Goal: Task Accomplishment & Management: Complete application form

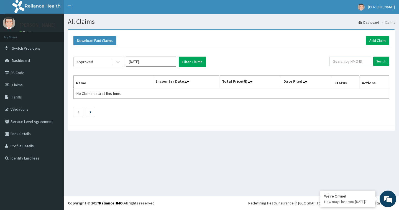
click at [186, 65] on button "Filter Claims" at bounding box center [192, 62] width 27 height 11
click at [120, 64] on icon at bounding box center [118, 62] width 6 height 6
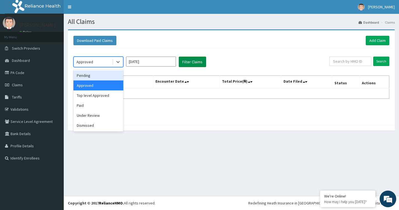
drag, startPoint x: 108, startPoint y: 74, endPoint x: 187, endPoint y: 64, distance: 79.1
click at [111, 74] on div "Pending" at bounding box center [98, 75] width 50 height 10
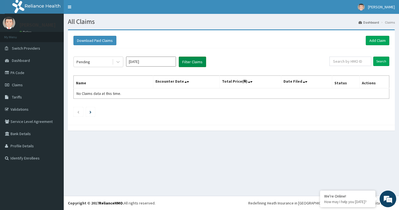
click at [190, 63] on button "Filter Claims" at bounding box center [192, 62] width 27 height 11
click at [118, 62] on icon at bounding box center [118, 62] width 6 height 6
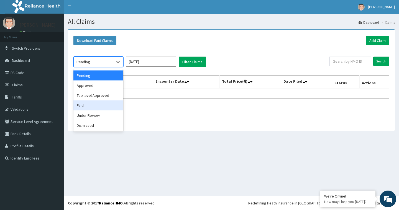
click at [98, 105] on div "Paid" at bounding box center [98, 105] width 50 height 10
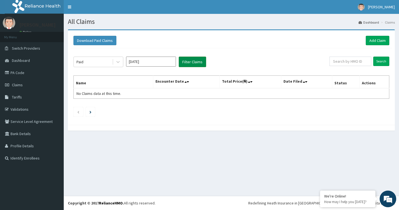
click at [198, 60] on button "Filter Claims" at bounding box center [192, 62] width 27 height 11
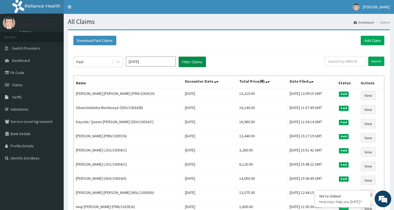
click at [198, 60] on button "Filter Claims" at bounding box center [192, 62] width 27 height 11
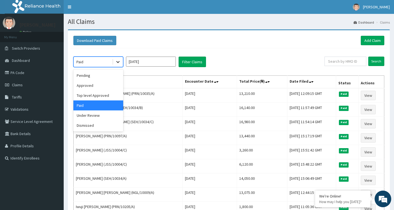
click at [114, 62] on div at bounding box center [118, 62] width 10 height 10
drag, startPoint x: 91, startPoint y: 84, endPoint x: 95, endPoint y: 85, distance: 3.3
click at [91, 85] on div "Approved" at bounding box center [98, 85] width 50 height 10
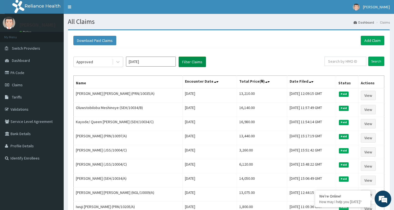
click at [190, 60] on button "Filter Claims" at bounding box center [192, 62] width 27 height 11
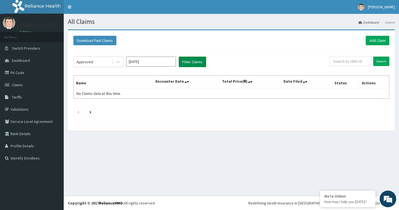
click at [190, 61] on button "Filter Claims" at bounding box center [192, 62] width 27 height 11
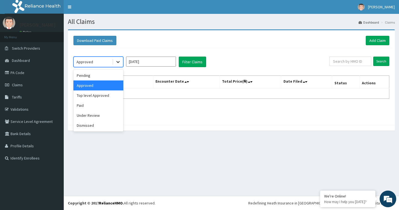
click at [119, 62] on icon at bounding box center [118, 62] width 6 height 6
drag, startPoint x: 101, startPoint y: 75, endPoint x: 134, endPoint y: 76, distance: 32.7
click at [103, 75] on div "Pending" at bounding box center [98, 75] width 50 height 10
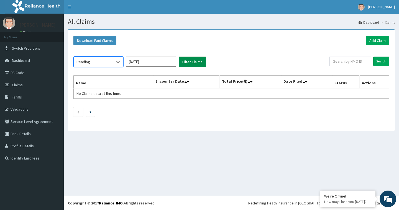
click at [191, 59] on button "Filter Claims" at bounding box center [192, 62] width 27 height 11
click at [190, 59] on button "Filter Claims" at bounding box center [192, 62] width 27 height 11
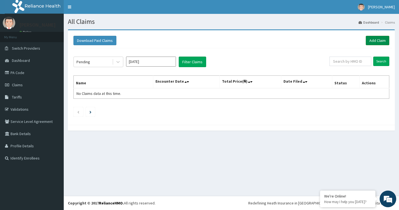
click at [381, 41] on link "Add Claim" at bounding box center [378, 40] width 24 height 9
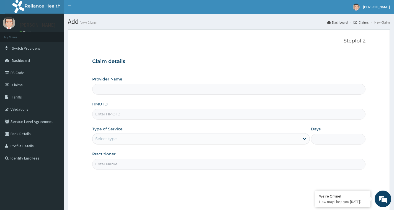
type input "[GEOGRAPHIC_DATA]"
click at [115, 116] on input "HMO ID" at bounding box center [229, 114] width 274 height 11
click at [101, 114] on input "chl/11585/A" at bounding box center [229, 114] width 274 height 11
type input "CHL/11585/A"
click at [123, 141] on div "Select type" at bounding box center [196, 138] width 207 height 9
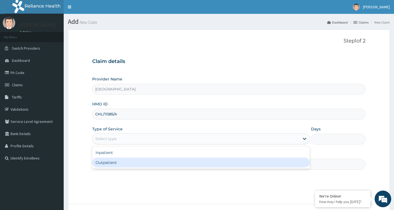
click at [106, 161] on div "Outpatient" at bounding box center [201, 162] width 218 height 10
type input "1"
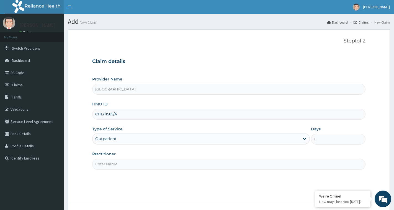
click at [106, 165] on input "Practitioner" at bounding box center [229, 164] width 274 height 11
click at [116, 165] on input "DR" at bounding box center [229, 164] width 274 height 11
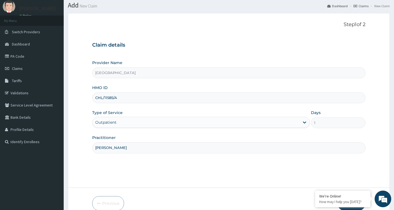
scroll to position [37, 0]
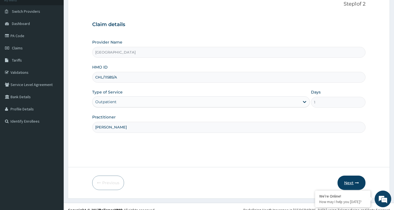
type input "DR CHUKS"
click at [348, 183] on button "Next" at bounding box center [352, 182] width 28 height 14
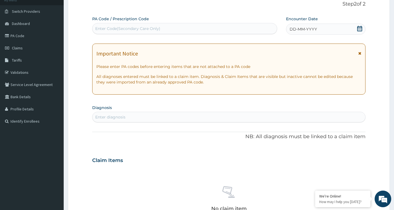
drag, startPoint x: 361, startPoint y: 29, endPoint x: 360, endPoint y: 34, distance: 5.3
click at [361, 30] on icon at bounding box center [360, 29] width 6 height 6
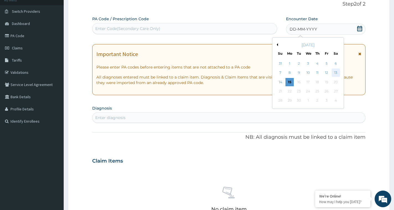
click at [335, 72] on div "13" at bounding box center [336, 73] width 8 height 8
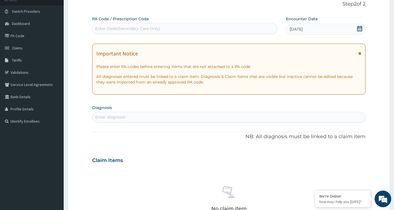
click at [205, 115] on div "Enter diagnosis" at bounding box center [229, 117] width 273 height 9
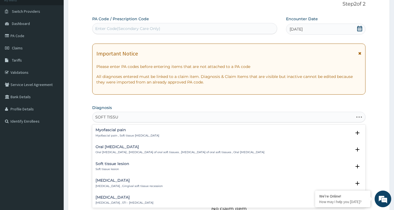
type input "SOFT TISSUE"
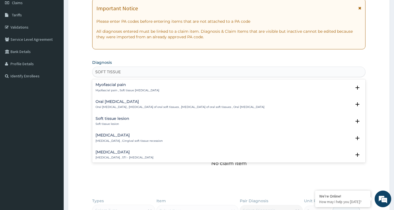
scroll to position [83, 0]
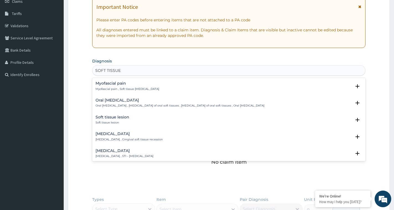
click at [134, 154] on div "Soft tissue injury Soft tissue injury , STI - Soft tissue injury" at bounding box center [125, 154] width 58 height 10
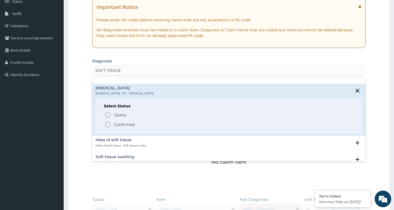
scroll to position [66, 0]
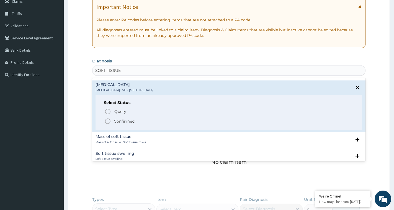
click at [135, 121] on span "Confirmed" at bounding box center [229, 121] width 250 height 7
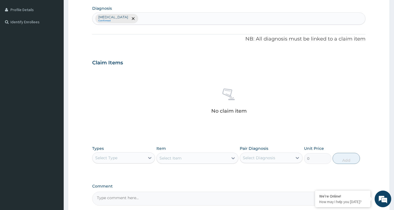
scroll to position [157, 0]
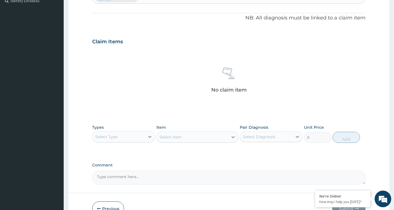
click at [140, 139] on div "Select Type" at bounding box center [119, 136] width 52 height 9
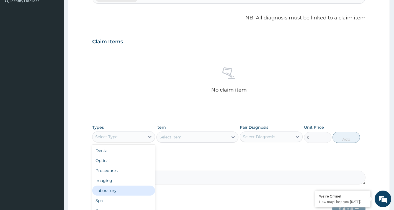
scroll to position [190, 0]
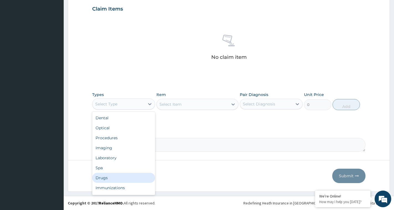
click at [101, 180] on div "Drugs" at bounding box center [123, 178] width 63 height 10
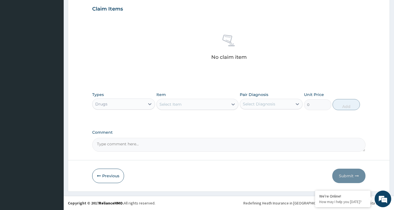
click at [178, 106] on div "Select Item" at bounding box center [171, 104] width 22 height 6
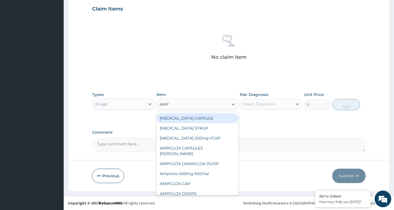
type input "AMPI"
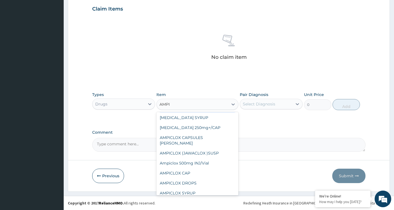
scroll to position [49, 0]
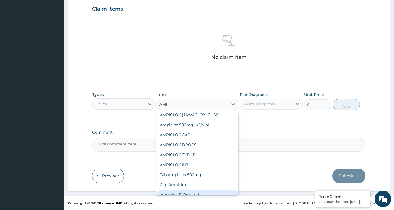
click at [215, 192] on div "ampiclox 500mg tab" at bounding box center [198, 195] width 82 height 10
type input "80"
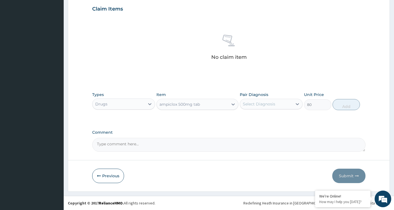
click at [277, 104] on div "Select Diagnosis" at bounding box center [266, 103] width 52 height 9
drag, startPoint x: 266, startPoint y: 118, endPoint x: 306, endPoint y: 122, distance: 39.8
click at [266, 118] on label "Soft tissue injury" at bounding box center [266, 118] width 34 height 6
checkbox input "true"
click at [344, 108] on button "Add" at bounding box center [346, 104] width 27 height 11
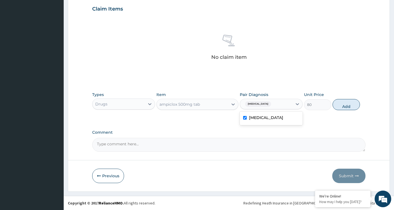
type input "0"
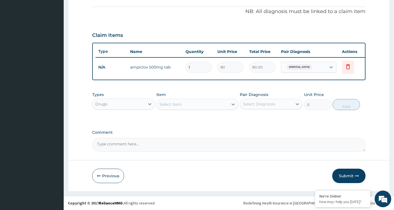
scroll to position [168, 0]
click at [202, 65] on input "1" at bounding box center [199, 67] width 26 height 11
type input "15"
type input "1200.00"
type input "15"
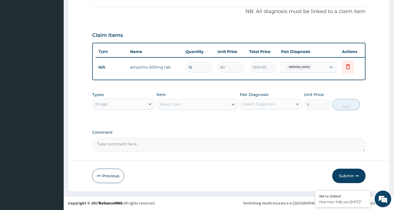
click at [187, 103] on div "Select Item" at bounding box center [193, 104] width 72 height 9
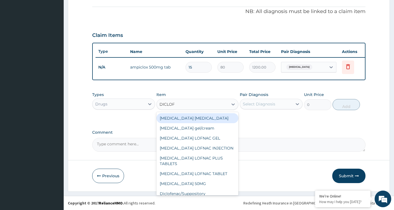
type input "DICLOFE"
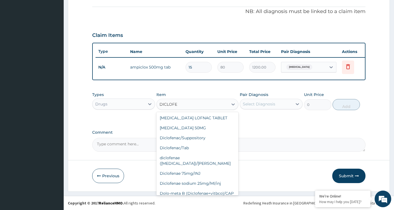
scroll to position [94, 0]
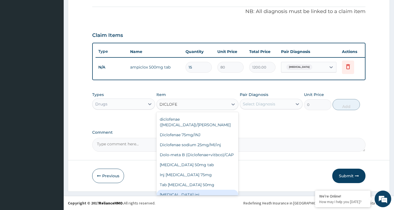
click at [209, 190] on div "diclofenac inj" at bounding box center [198, 195] width 82 height 10
type input "500"
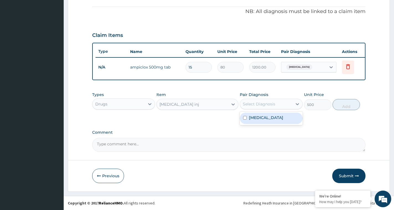
click at [250, 102] on div "Select Diagnosis" at bounding box center [259, 104] width 32 height 6
drag, startPoint x: 253, startPoint y: 118, endPoint x: 287, endPoint y: 116, distance: 34.7
click at [256, 118] on label "Soft tissue injury" at bounding box center [266, 118] width 34 height 6
checkbox input "true"
click at [348, 107] on button "Add" at bounding box center [346, 104] width 27 height 11
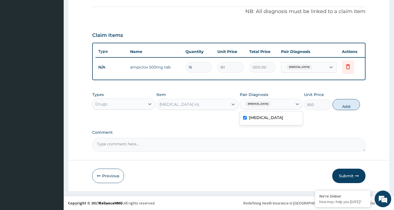
type input "0"
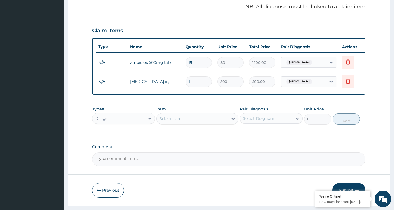
click at [171, 121] on div "Select Item" at bounding box center [171, 119] width 22 height 6
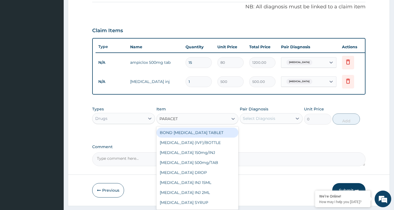
type input "PARACETA"
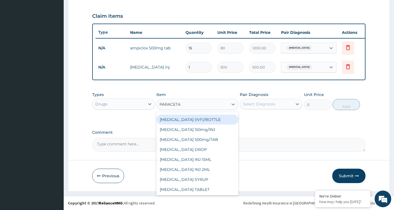
scroll to position [39, 0]
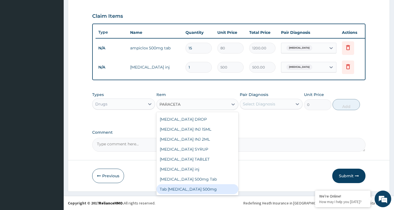
click at [197, 188] on div "Tab paracetamol 500mg" at bounding box center [198, 189] width 82 height 10
type input "20"
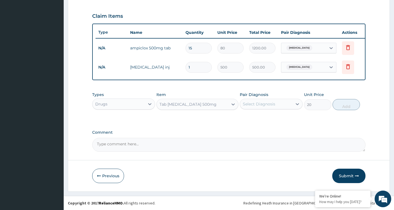
click at [270, 103] on div "Select Diagnosis" at bounding box center [259, 104] width 32 height 6
click at [264, 118] on label "Soft tissue injury" at bounding box center [266, 118] width 34 height 6
checkbox input "true"
click at [341, 107] on button "Add" at bounding box center [346, 104] width 27 height 11
type input "0"
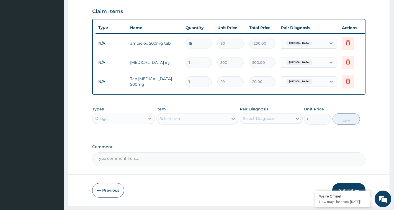
drag, startPoint x: 193, startPoint y: 84, endPoint x: 188, endPoint y: 86, distance: 5.4
click at [188, 86] on input "1" at bounding box center [199, 81] width 26 height 11
type input "12"
type input "240.00"
type input "12"
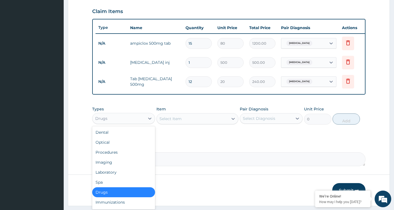
click at [118, 124] on div "Drugs" at bounding box center [123, 118] width 63 height 11
click at [127, 157] on div "Procedures" at bounding box center [123, 152] width 63 height 10
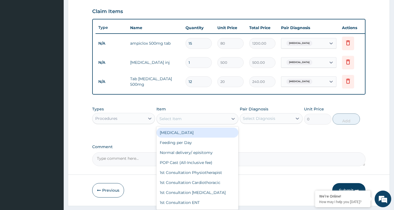
click at [169, 121] on div "Select Item" at bounding box center [171, 119] width 22 height 6
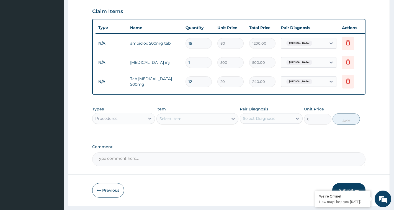
click at [169, 121] on div "Select Item" at bounding box center [171, 119] width 22 height 6
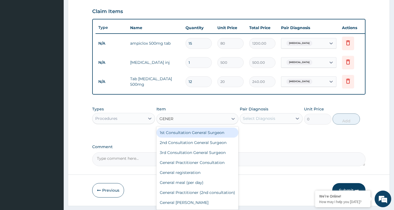
type input "GENERA"
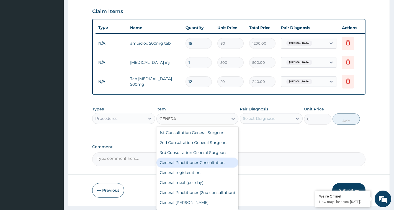
click at [195, 167] on div "General Practitioner Consultation" at bounding box center [198, 162] width 82 height 10
type input "3000"
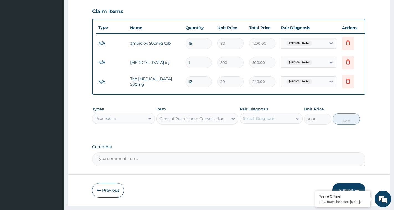
click at [277, 123] on div "Select Diagnosis" at bounding box center [266, 118] width 52 height 9
drag, startPoint x: 266, startPoint y: 136, endPoint x: 289, endPoint y: 137, distance: 23.3
click at [277, 135] on label "Soft tissue injury" at bounding box center [266, 132] width 34 height 6
checkbox input "true"
click at [345, 127] on div "Types Procedures Item General Practitioner Consultation Pair Diagnosis option S…" at bounding box center [229, 115] width 274 height 24
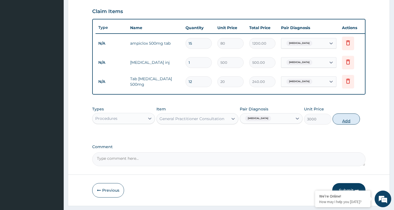
click at [348, 124] on button "Add" at bounding box center [346, 118] width 27 height 11
type input "0"
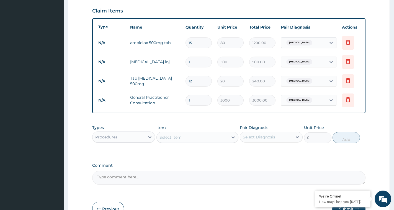
scroll to position [226, 0]
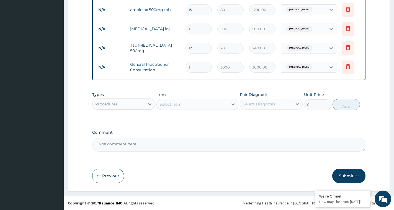
drag, startPoint x: 349, startPoint y: 174, endPoint x: 351, endPoint y: 171, distance: 3.2
click at [351, 175] on button "Submit" at bounding box center [349, 176] width 33 height 14
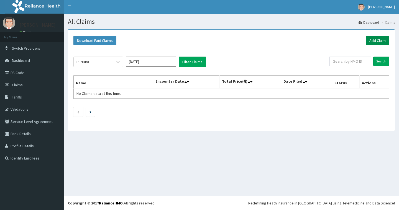
click at [376, 39] on link "Add Claim" at bounding box center [378, 40] width 24 height 9
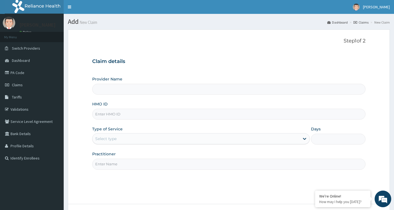
click at [115, 114] on input "HMO ID" at bounding box center [229, 114] width 274 height 11
type input "CHL"
type input "[GEOGRAPHIC_DATA]"
type input "CHL/11585/A"
click at [114, 138] on div "Select type" at bounding box center [105, 139] width 21 height 6
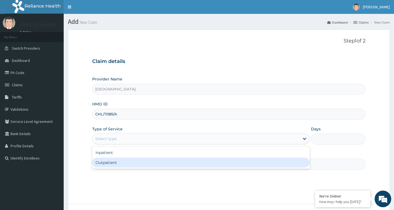
click at [102, 165] on div "Outpatient" at bounding box center [201, 162] width 218 height 10
type input "1"
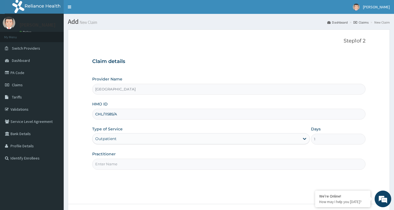
click at [109, 165] on input "Practitioner" at bounding box center [229, 164] width 274 height 11
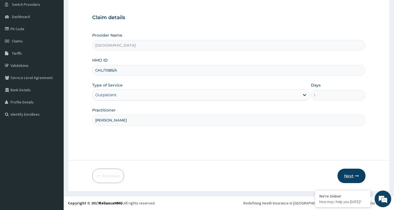
type input "[PERSON_NAME]"
click at [359, 179] on button "Next" at bounding box center [352, 176] width 28 height 14
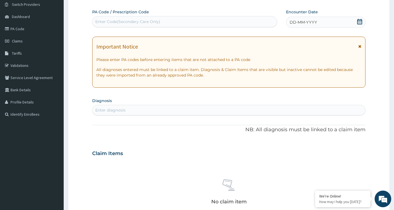
click at [361, 21] on icon at bounding box center [360, 22] width 6 height 6
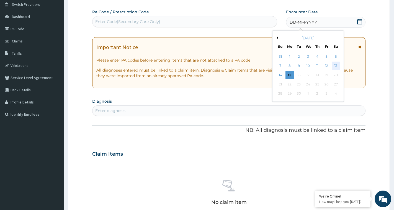
click at [333, 64] on div "13" at bounding box center [336, 66] width 8 height 8
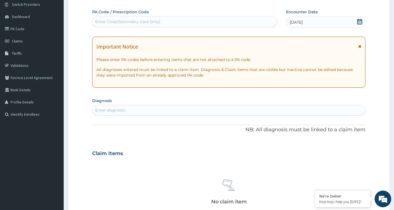
click at [128, 110] on div "Enter diagnosis" at bounding box center [229, 110] width 273 height 9
type input "SOFT TISS"
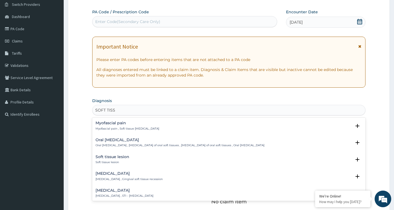
click at [113, 193] on div "Soft tissue injury Soft tissue injury , STI - Soft tissue injury" at bounding box center [125, 193] width 58 height 10
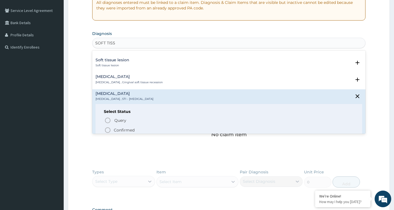
scroll to position [33, 0]
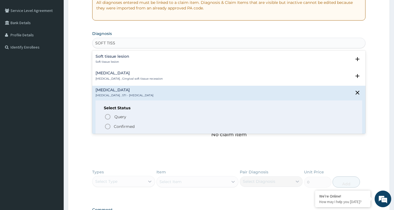
click at [118, 126] on p "Confirmed" at bounding box center [124, 127] width 21 height 6
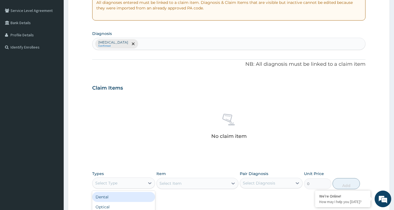
click at [114, 188] on div "Select Type" at bounding box center [123, 182] width 63 height 11
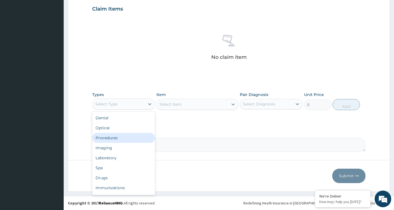
click at [131, 138] on div "Procedures" at bounding box center [123, 138] width 63 height 10
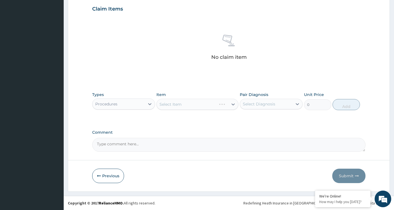
click at [190, 105] on div "Select Item" at bounding box center [198, 104] width 82 height 11
click at [190, 105] on div "Select Item" at bounding box center [193, 104] width 72 height 9
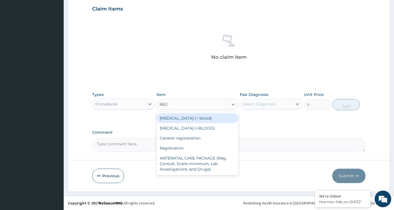
type input "REGI"
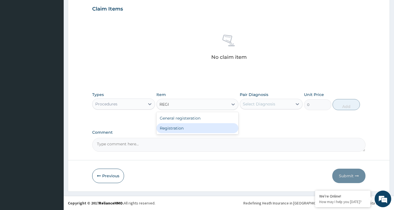
click at [218, 130] on div "Registration" at bounding box center [198, 128] width 82 height 10
type input "2000"
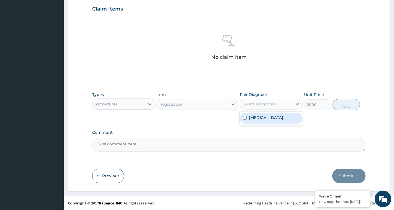
click at [254, 101] on div "Select Diagnosis" at bounding box center [259, 104] width 32 height 6
click at [249, 116] on label "Soft tissue injury" at bounding box center [266, 118] width 34 height 6
checkbox input "true"
click at [344, 103] on button "Add" at bounding box center [346, 104] width 27 height 11
type input "0"
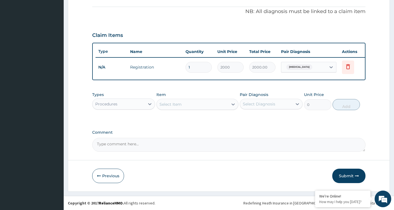
scroll to position [168, 0]
click at [349, 177] on button "Submit" at bounding box center [349, 176] width 33 height 14
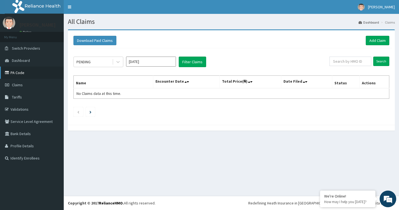
click at [19, 74] on link "PA Code" at bounding box center [32, 73] width 64 height 12
click at [376, 42] on link "Add Claim" at bounding box center [378, 40] width 24 height 9
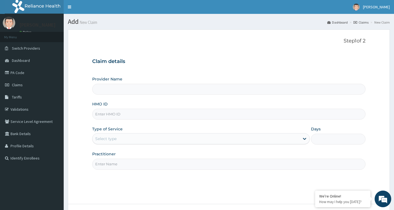
click at [132, 118] on input "HMO ID" at bounding box center [229, 114] width 274 height 11
type input "[GEOGRAPHIC_DATA]"
type input "PRN/10035/A"
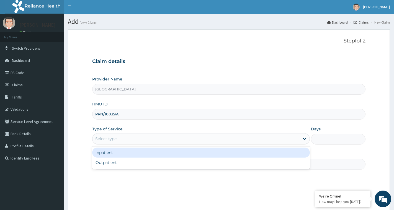
drag, startPoint x: 127, startPoint y: 141, endPoint x: 129, endPoint y: 147, distance: 6.3
click at [128, 141] on div "Select type" at bounding box center [196, 138] width 207 height 9
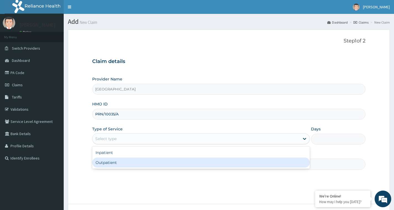
click at [129, 166] on div "Outpatient" at bounding box center [201, 162] width 218 height 10
type input "1"
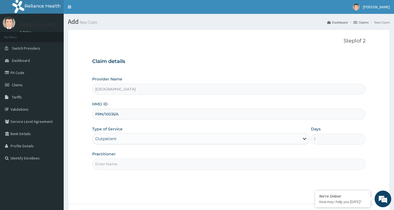
click at [129, 166] on input "Practitioner" at bounding box center [229, 164] width 274 height 11
click at [131, 140] on div "Outpatient" at bounding box center [196, 138] width 207 height 9
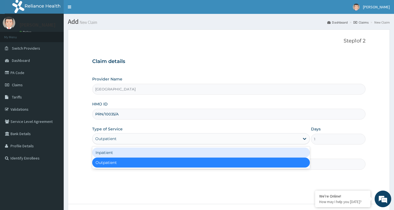
click at [127, 152] on div "Inpatient" at bounding box center [201, 152] width 218 height 10
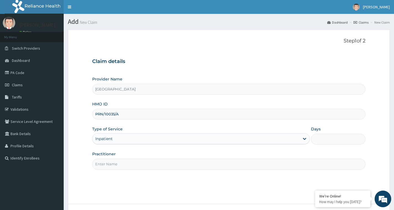
click at [121, 161] on input "Practitioner" at bounding box center [229, 164] width 274 height 11
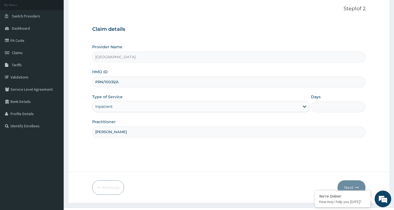
scroll to position [44, 0]
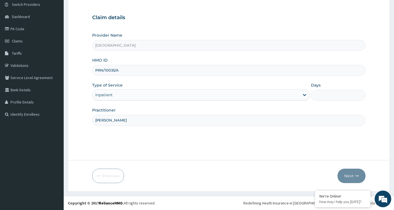
type input "DR CHUKS"
click at [346, 93] on input "Days" at bounding box center [338, 95] width 55 height 11
type input "1"
click at [351, 179] on button "Next" at bounding box center [352, 176] width 28 height 14
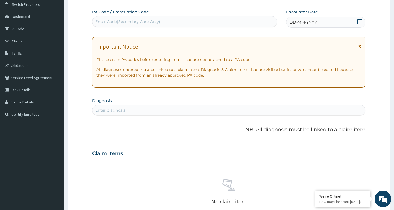
click at [152, 21] on div "Enter Code(Secondary Care Only)" at bounding box center [127, 22] width 65 height 6
paste input "PA/AD5686"
type input "PA/AD5686"
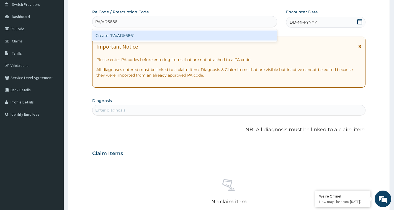
click at [143, 34] on div "Create "PA/AD5686"" at bounding box center [184, 35] width 185 height 10
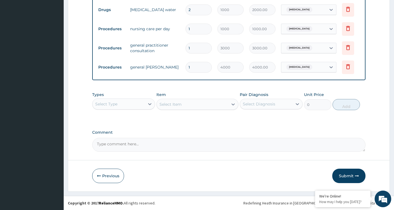
scroll to position [283, 0]
click at [346, 177] on button "Submit" at bounding box center [349, 176] width 33 height 14
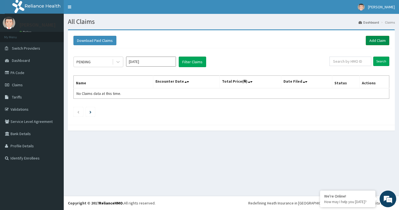
click at [380, 37] on link "Add Claim" at bounding box center [378, 40] width 24 height 9
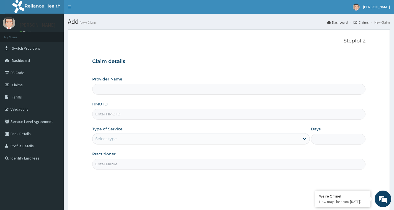
click at [119, 114] on input "HMO ID" at bounding box center [229, 114] width 274 height 11
type input "PRN/10035/A"
type input "Oohbee Hospital"
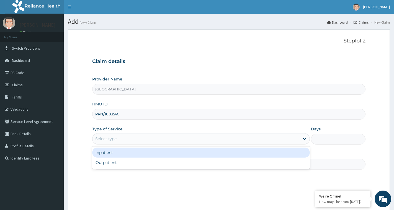
click at [119, 140] on div "Select type" at bounding box center [196, 138] width 207 height 9
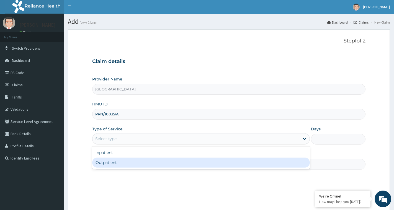
click at [112, 164] on div "Outpatient" at bounding box center [201, 162] width 218 height 10
type input "1"
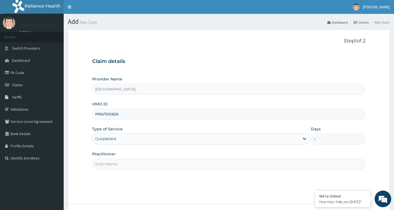
click at [133, 136] on div "Outpatient" at bounding box center [196, 138] width 207 height 9
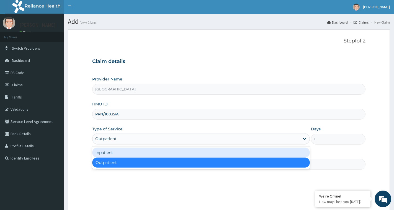
click at [113, 155] on div "Inpatient" at bounding box center [201, 152] width 218 height 10
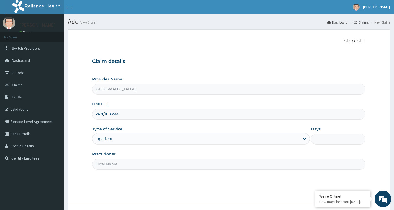
click at [348, 133] on div "Days" at bounding box center [338, 135] width 55 height 18
click at [346, 146] on div "Provider Name Oohbee Hospital HMO ID PRN/10035/A Type of Service Inpatient Days…" at bounding box center [229, 122] width 274 height 93
click at [345, 140] on input "Days" at bounding box center [338, 139] width 55 height 11
type input "1"
click at [272, 163] on input "Practitioner" at bounding box center [229, 164] width 274 height 11
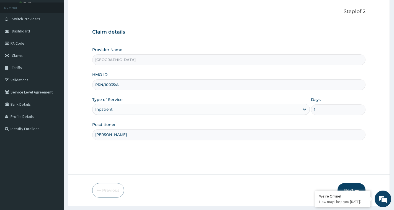
scroll to position [32, 0]
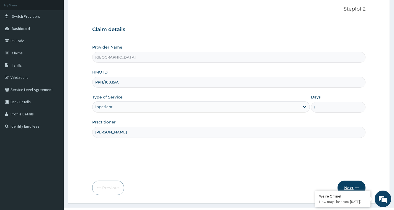
type input "DR CHUKS"
click at [351, 185] on button "Next" at bounding box center [352, 187] width 28 height 14
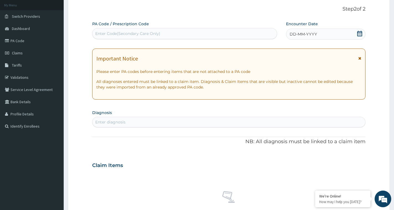
click at [362, 35] on icon at bounding box center [360, 34] width 5 height 6
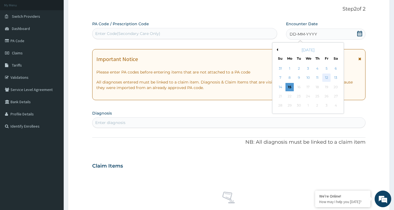
click at [330, 79] on div "12" at bounding box center [327, 78] width 8 height 8
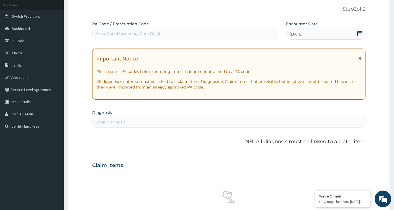
click at [160, 120] on div "Enter diagnosis" at bounding box center [229, 122] width 273 height 9
type input "P"
type input "MALARIA"
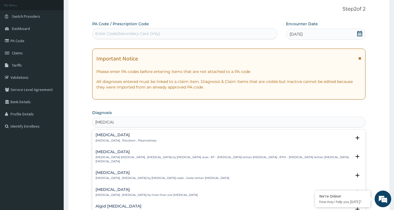
click at [103, 137] on div "Malaria Malaria , Paludism , Plasmodiosis" at bounding box center [126, 138] width 61 height 10
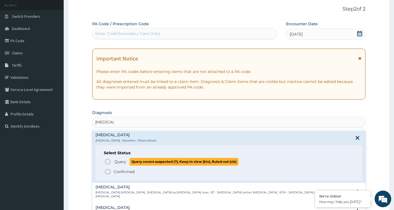
click at [120, 159] on span "Query" at bounding box center [120, 162] width 12 height 6
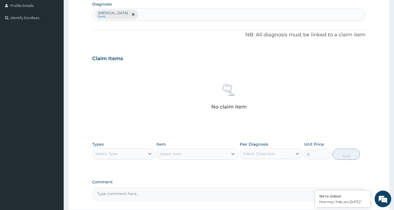
scroll to position [152, 0]
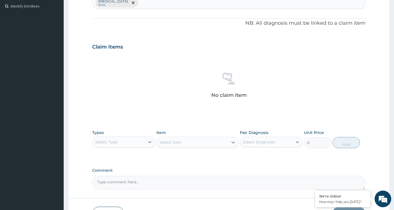
click at [118, 144] on div "Select Type" at bounding box center [119, 141] width 52 height 9
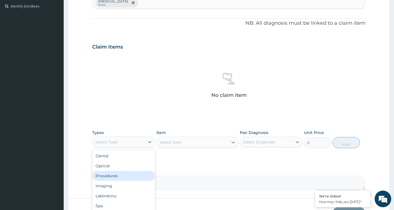
scroll to position [19, 0]
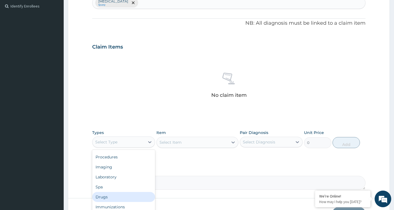
click at [132, 200] on div "Drugs" at bounding box center [123, 197] width 63 height 10
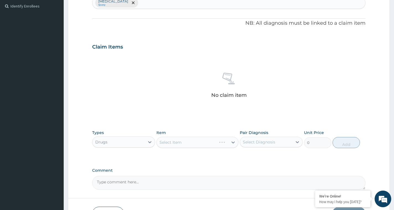
click at [194, 143] on div "Select Item" at bounding box center [198, 142] width 82 height 11
click at [194, 143] on div "Select Item" at bounding box center [193, 142] width 72 height 9
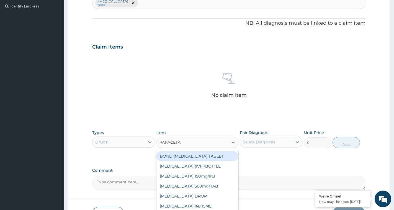
type input "PARACETAM"
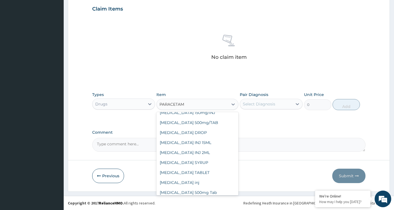
scroll to position [39, 0]
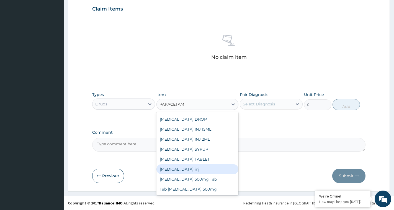
click at [198, 172] on div "Paracetamol inj" at bounding box center [198, 169] width 82 height 10
type input "266"
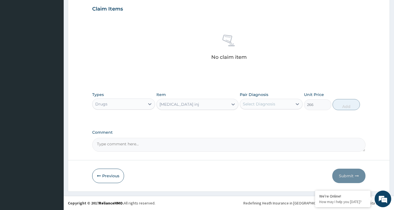
click at [263, 104] on div "Select Diagnosis" at bounding box center [259, 104] width 32 height 6
click at [258, 119] on label "Malaria" at bounding box center [266, 118] width 34 height 6
checkbox input "true"
click at [351, 106] on button "Add" at bounding box center [346, 104] width 27 height 11
type input "0"
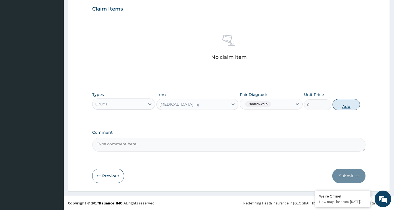
scroll to position [168, 0]
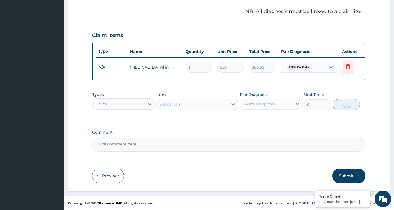
drag, startPoint x: 195, startPoint y: 64, endPoint x: 186, endPoint y: 62, distance: 9.9
click at [186, 62] on input "1" at bounding box center [199, 67] width 26 height 11
type input "4"
type input "1064.00"
type input "4"
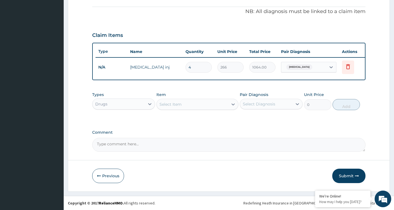
click at [354, 175] on button "Submit" at bounding box center [349, 176] width 33 height 14
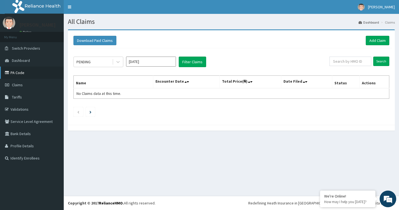
click at [20, 71] on link "PA Code" at bounding box center [32, 73] width 64 height 12
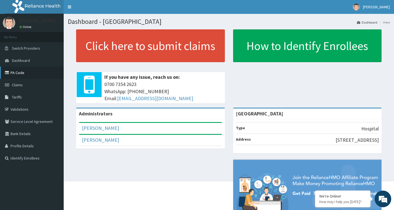
click at [19, 74] on link "PA Code" at bounding box center [32, 73] width 64 height 12
